Goal: Information Seeking & Learning: Learn about a topic

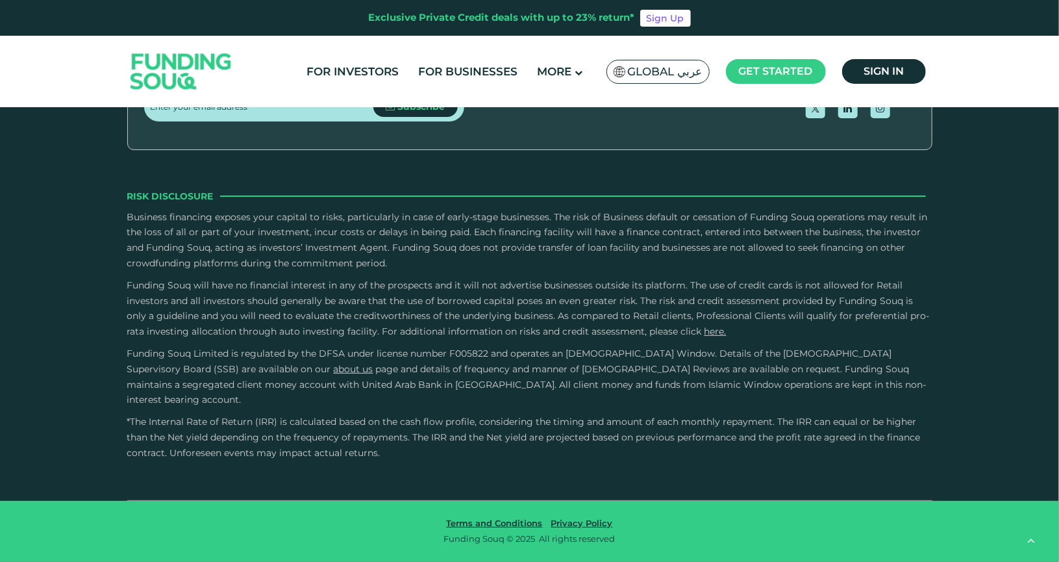
type tc-range-slider "4"
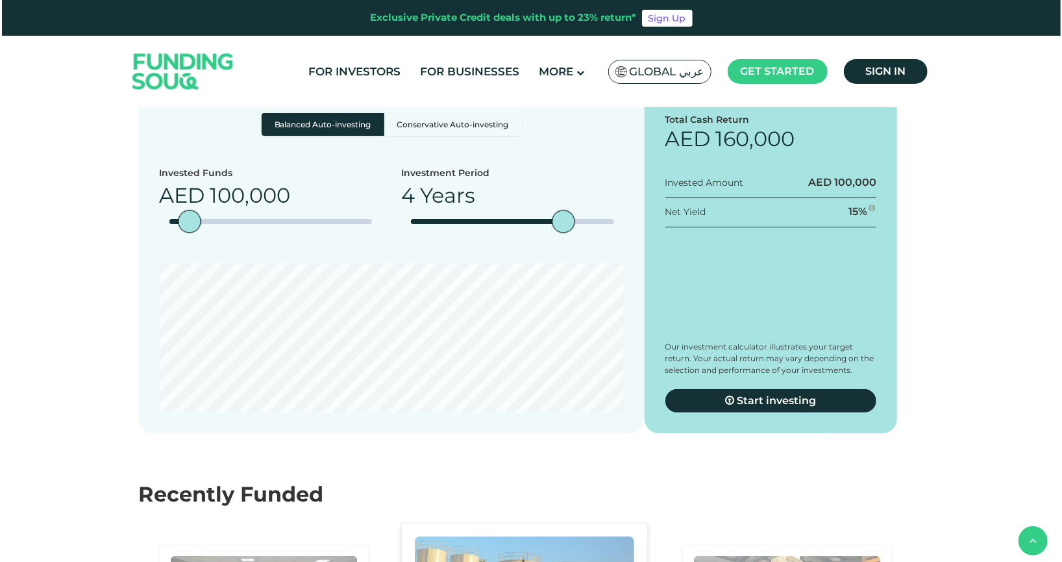
scroll to position [1179, 0]
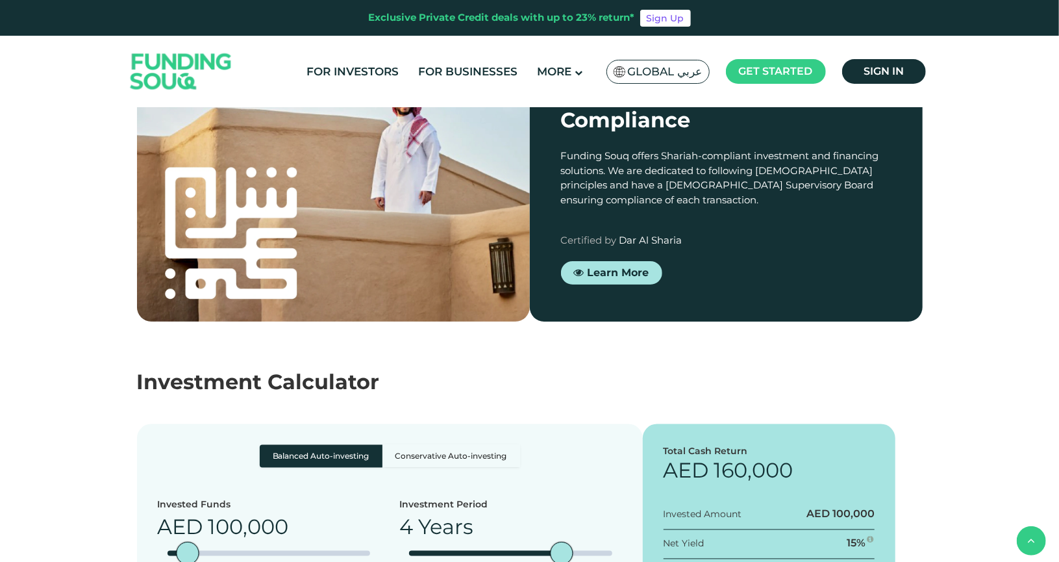
click at [680, 69] on span "Global عربي" at bounding box center [665, 71] width 75 height 15
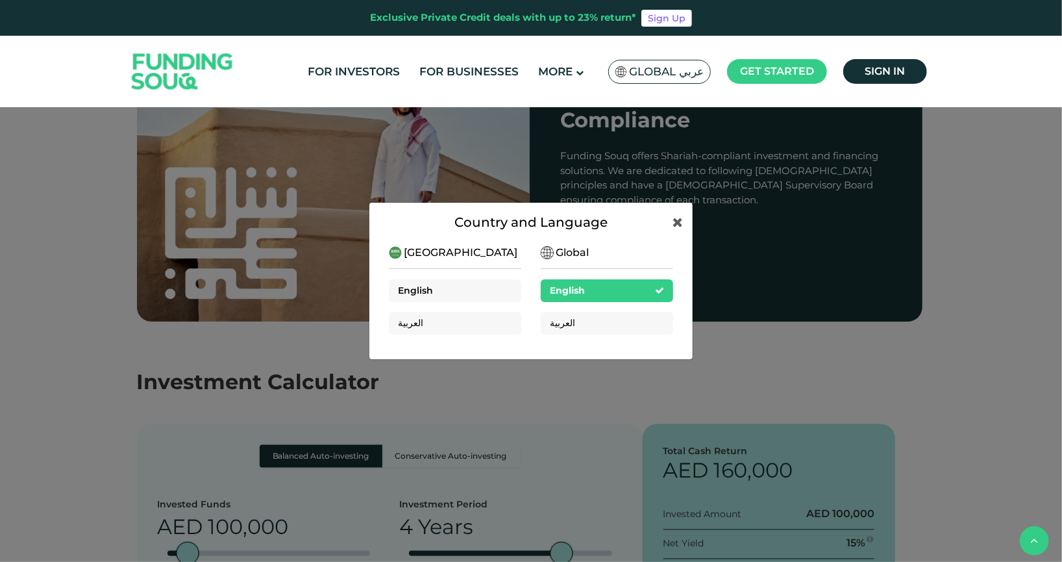
click at [489, 289] on div "English" at bounding box center [455, 290] width 132 height 23
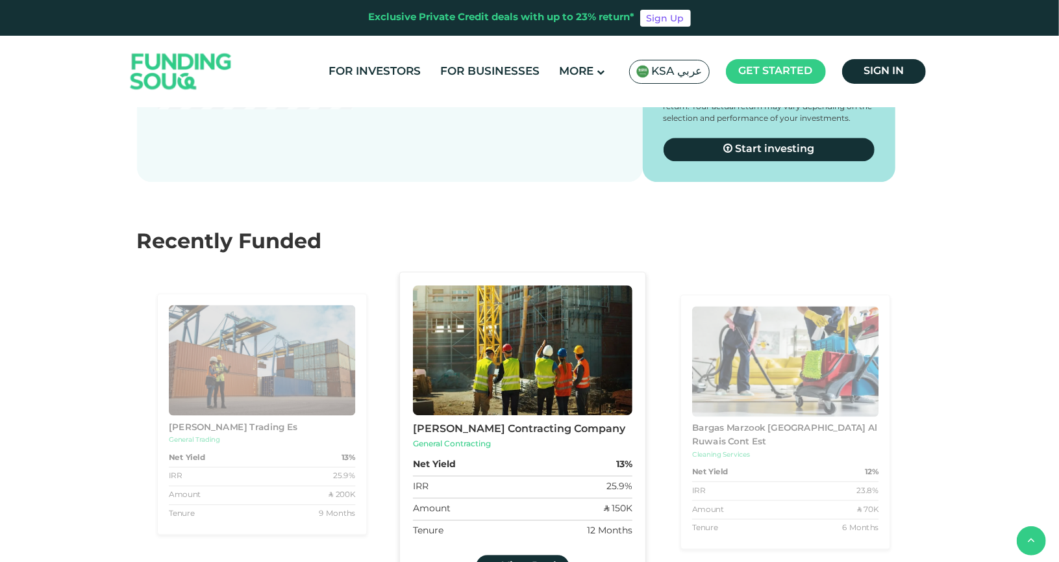
scroll to position [2021, 0]
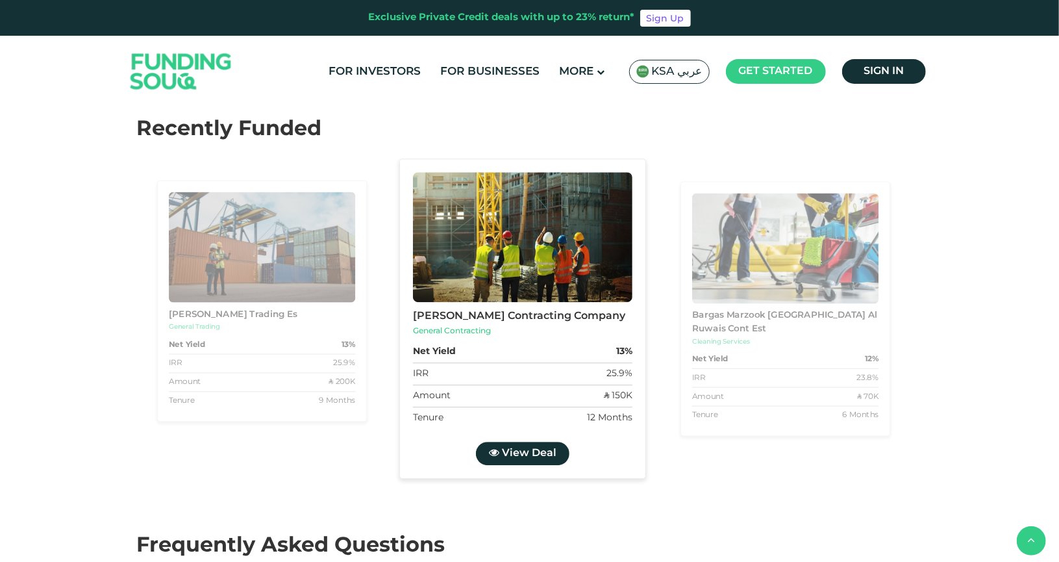
type tc-range-slider "4"
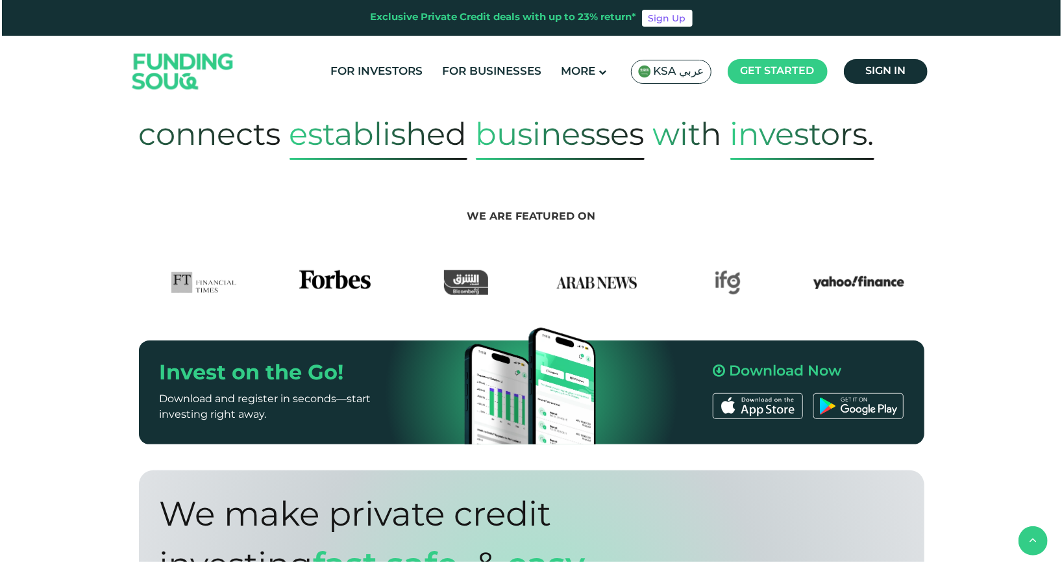
scroll to position [0, 0]
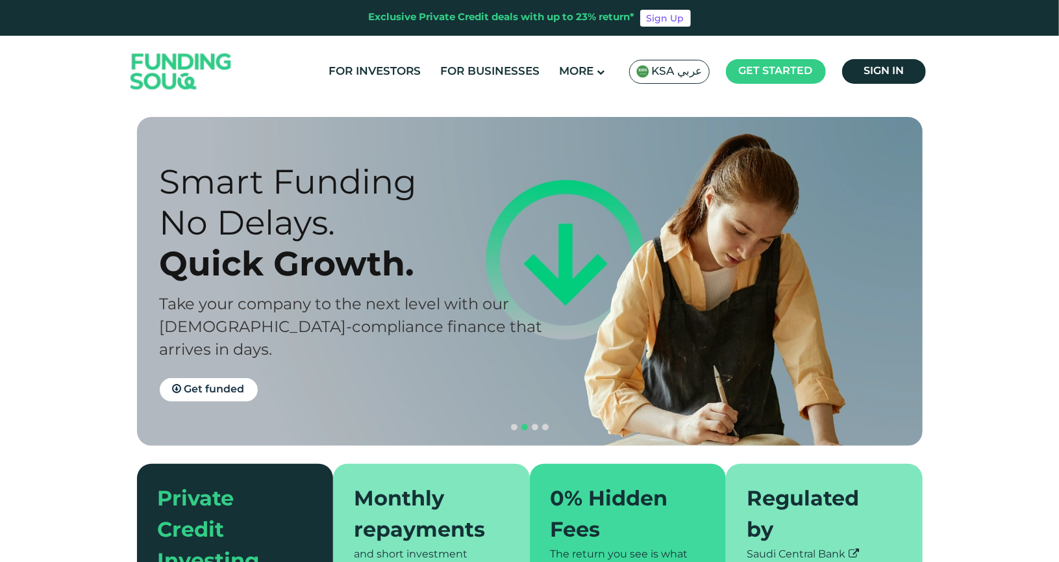
click at [553, 292] on div "Smart Funding No Delays. Quick Growth. Take your company to the next level with…" at bounding box center [539, 281] width 785 height 328
click at [513, 422] on button "navigation" at bounding box center [514, 427] width 10 height 10
click at [537, 424] on span "navigation" at bounding box center [535, 427] width 6 height 6
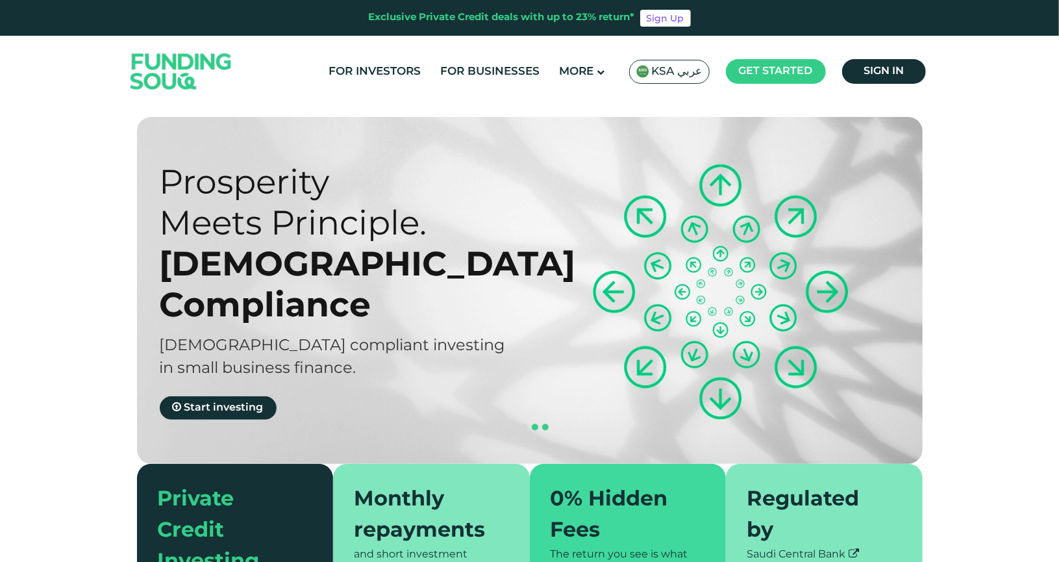
click at [548, 422] on button "navigation" at bounding box center [545, 427] width 10 height 10
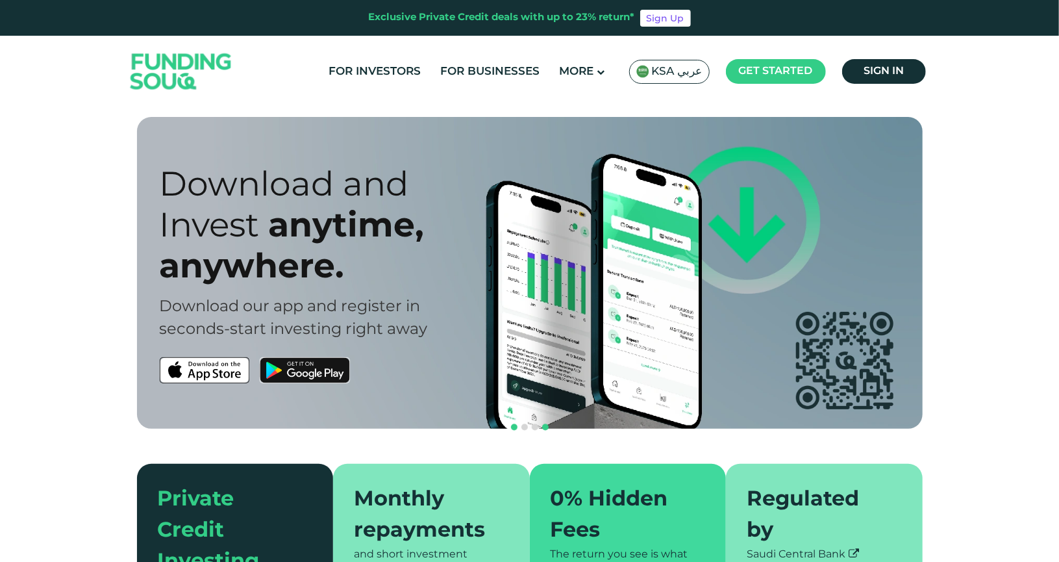
click at [514, 424] on span "navigation" at bounding box center [514, 427] width 6 height 6
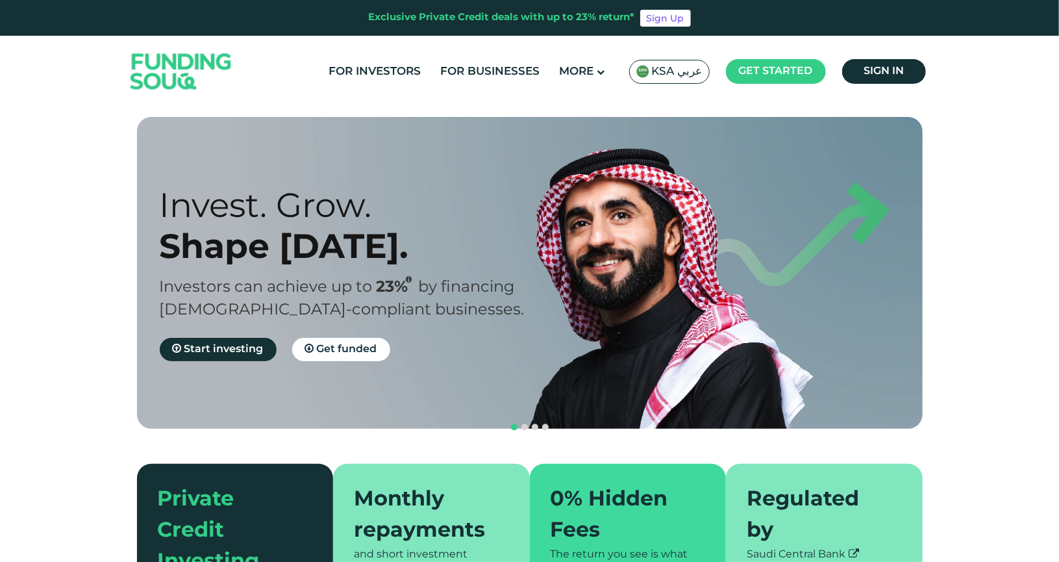
click at [665, 82] on div "KSA عربي" at bounding box center [669, 72] width 80 height 24
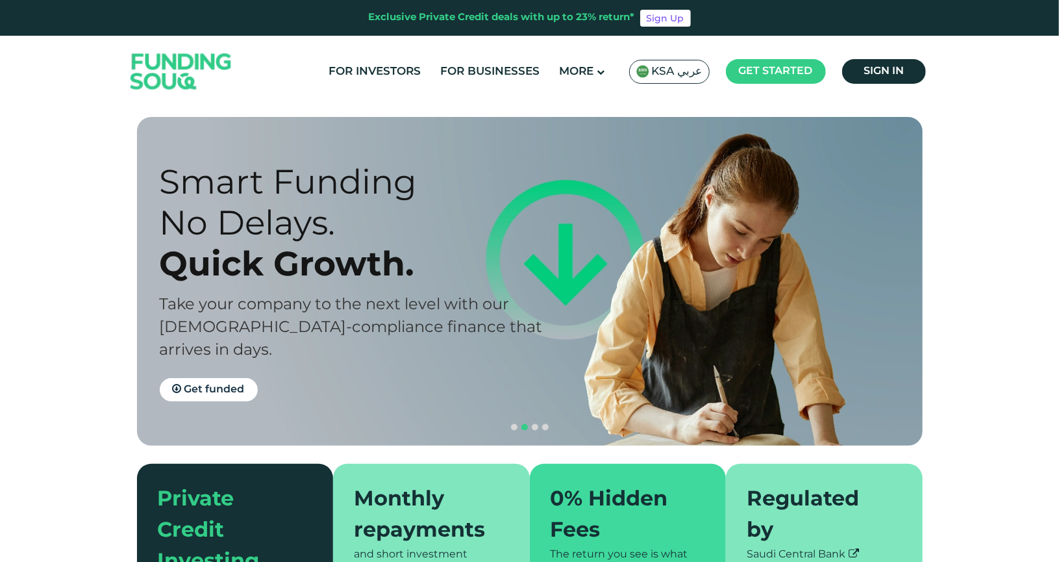
click at [665, 75] on span "KSA عربي" at bounding box center [677, 71] width 51 height 15
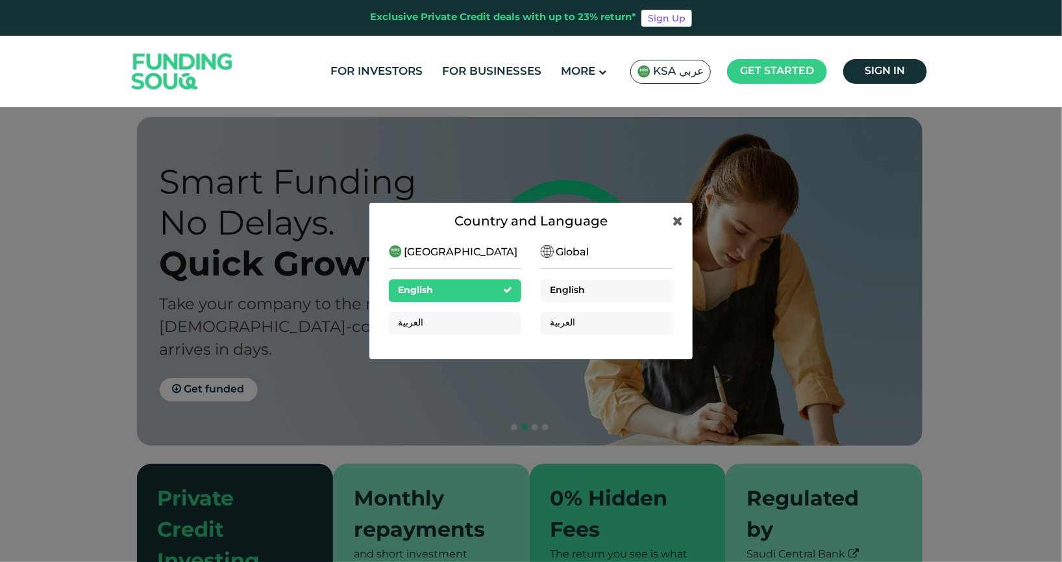
click at [565, 283] on div "English" at bounding box center [607, 290] width 132 height 23
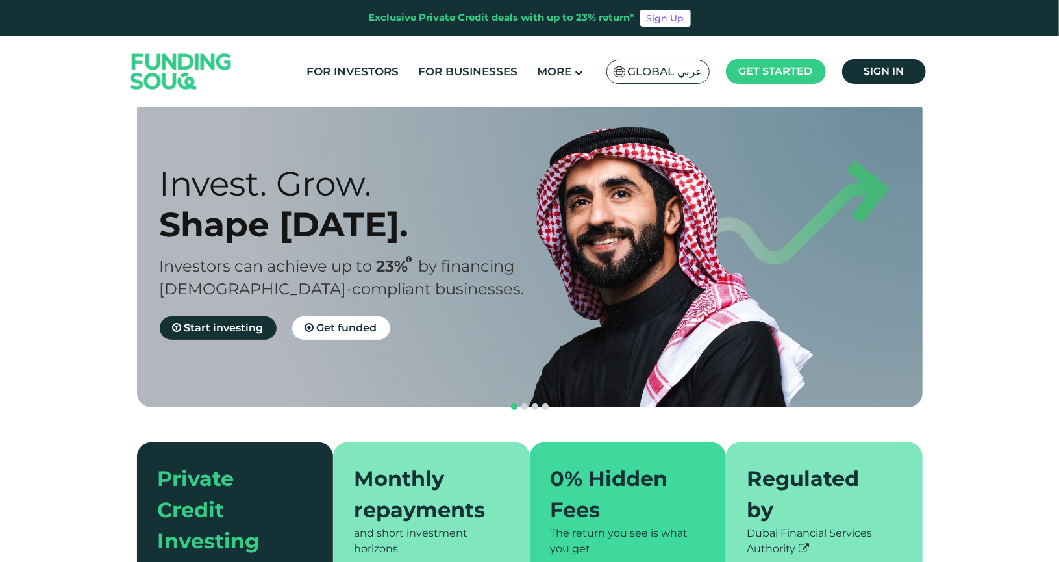
scroll to position [27, 0]
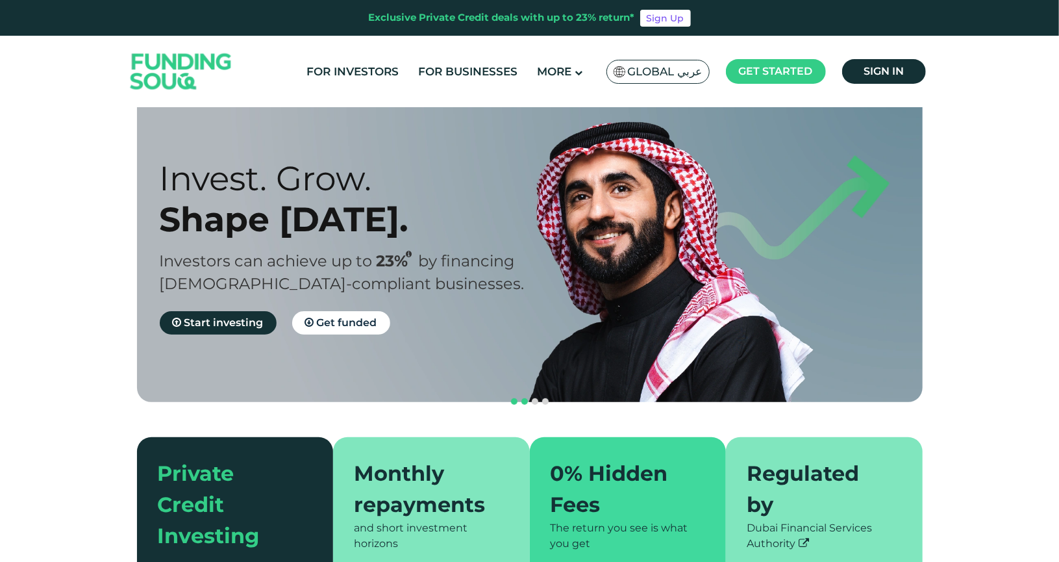
click at [526, 398] on span "navigation" at bounding box center [524, 401] width 6 height 6
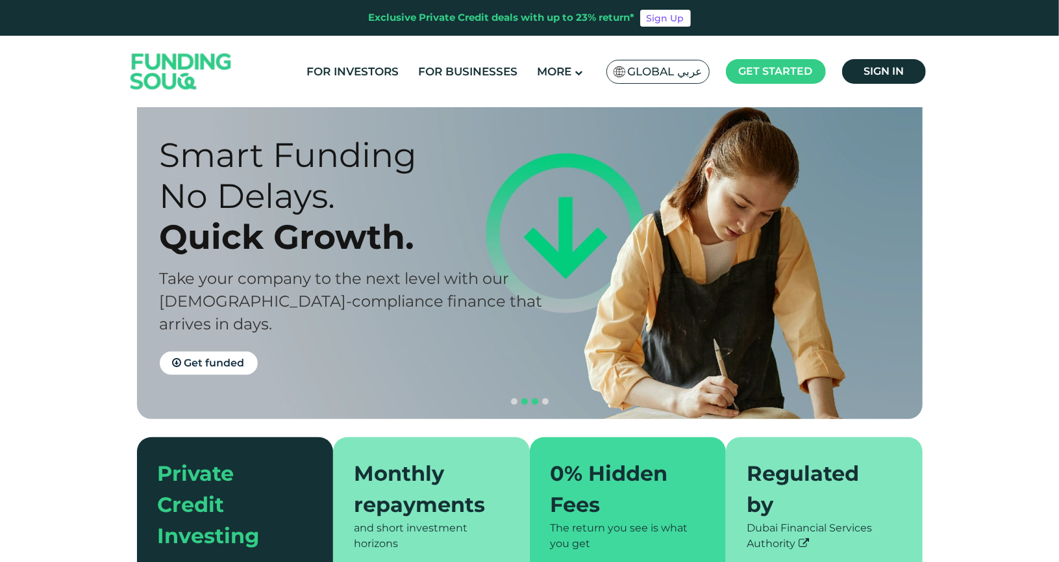
click at [536, 398] on span "navigation" at bounding box center [535, 401] width 6 height 6
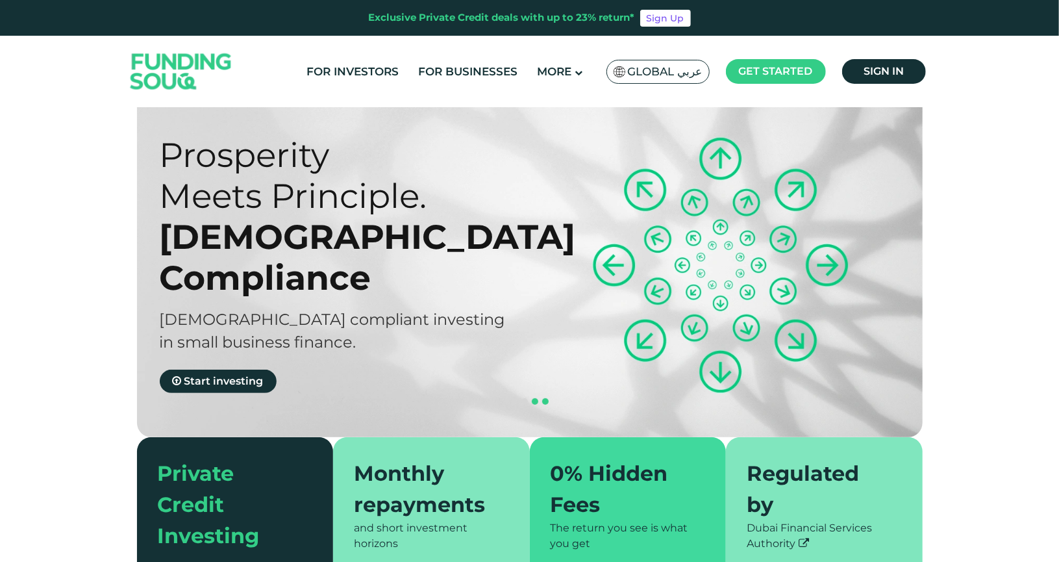
click at [542, 398] on span "navigation" at bounding box center [545, 401] width 6 height 6
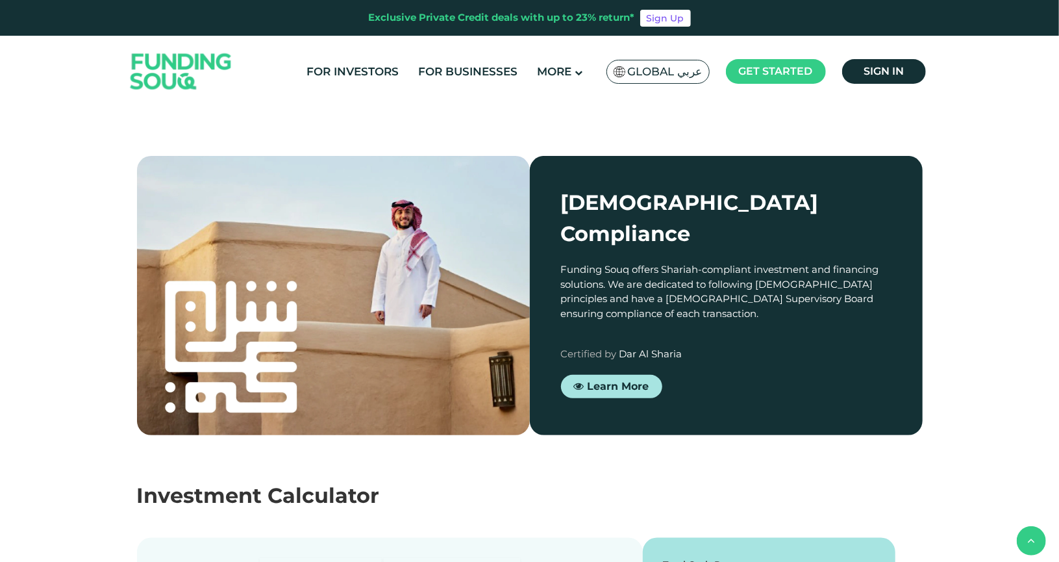
scroll to position [1067, 0]
